Goal: Find specific page/section: Find specific page/section

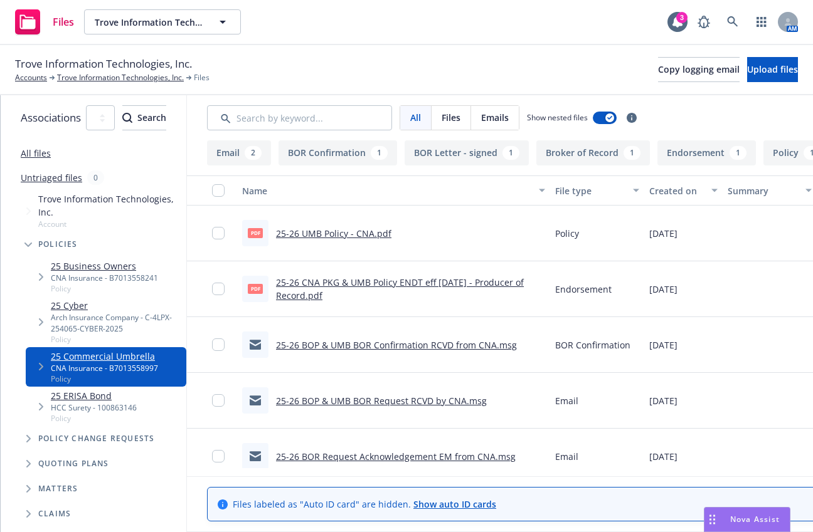
drag, startPoint x: 417, startPoint y: 38, endPoint x: 467, endPoint y: 30, distance: 50.8
click at [420, 39] on div "Files Trove Information Technologies, Inc. Trove Information Technologies, Inc.…" at bounding box center [406, 22] width 813 height 45
